Goal: Task Accomplishment & Management: Manage account settings

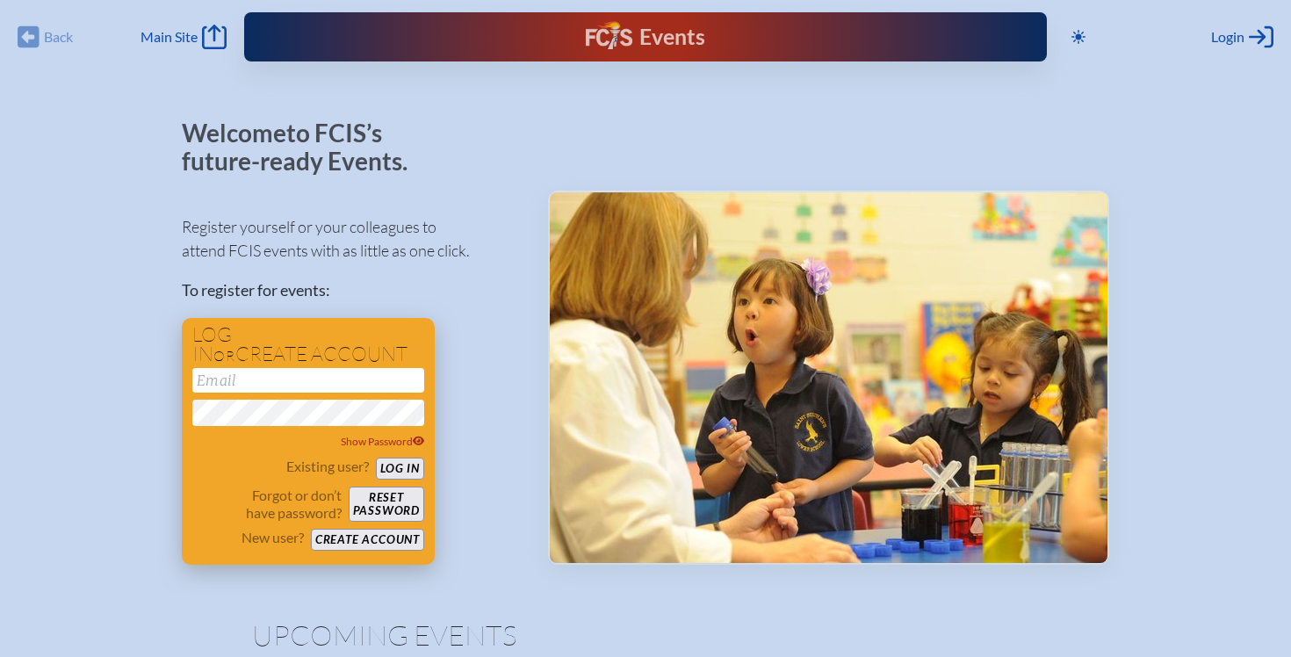
click at [330, 392] on div "Show Password" at bounding box center [308, 409] width 232 height 83
click at [319, 384] on input "email" at bounding box center [308, 380] width 232 height 25
type input "[EMAIL_ADDRESS][DOMAIN_NAME]"
click at [392, 466] on button "Log in" at bounding box center [400, 468] width 48 height 22
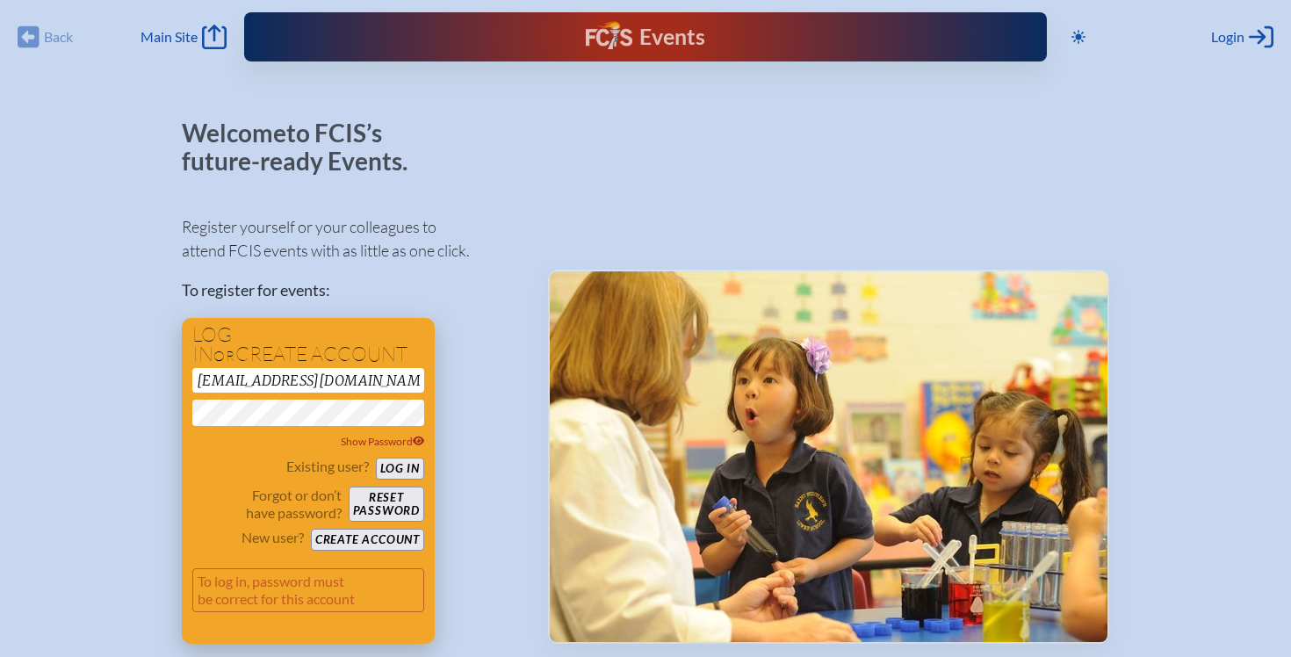
click at [183, 409] on div "Log in or create account [EMAIL_ADDRESS][DOMAIN_NAME] Show Password Existing us…" at bounding box center [308, 481] width 253 height 326
click at [379, 507] on button "Reset password" at bounding box center [387, 503] width 76 height 35
click at [388, 438] on span "Show Password" at bounding box center [383, 441] width 84 height 13
click at [385, 508] on button "Reset password" at bounding box center [387, 503] width 76 height 35
click at [32, 31] on div "Back Back Main Site Main Site" at bounding box center [122, 37] width 209 height 25
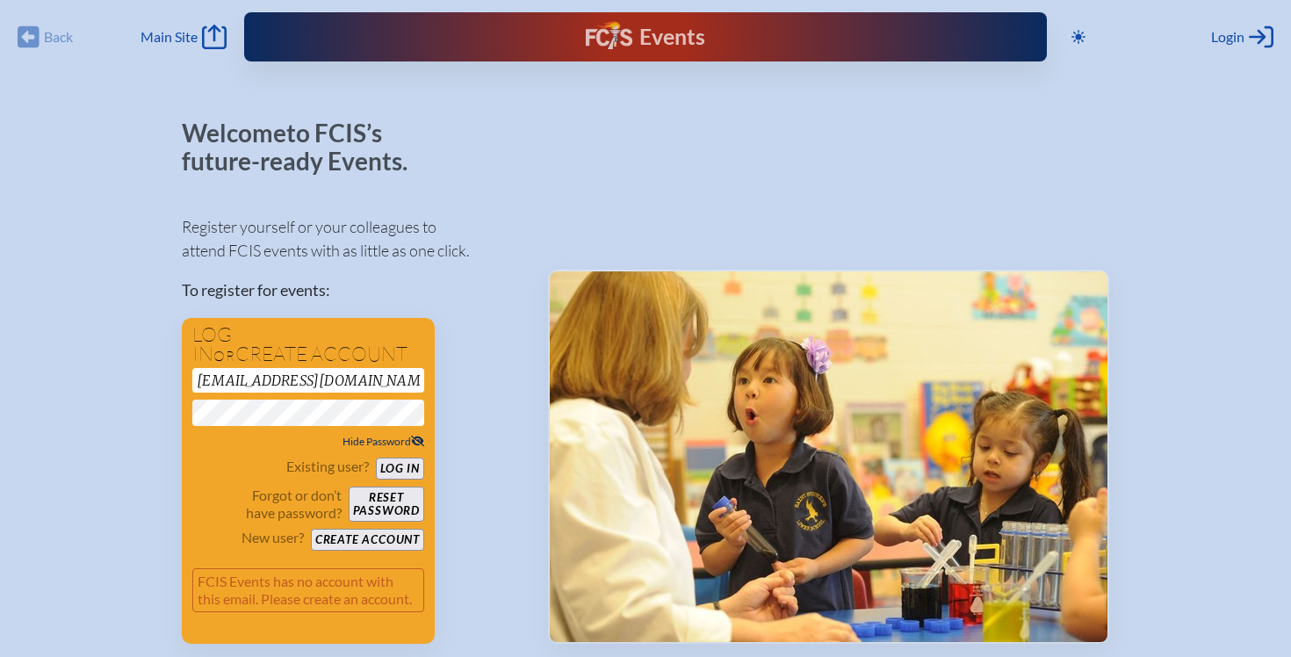
click at [16, 40] on div "Back Back Main Site Main Site Toggle to Dark Mode Close Login Area Log in or cr…" at bounding box center [646, 31] width 1270 height 63
click at [21, 40] on div "Back Back Main Site Main Site" at bounding box center [122, 37] width 209 height 25
